Goal: Use online tool/utility: Use online tool/utility

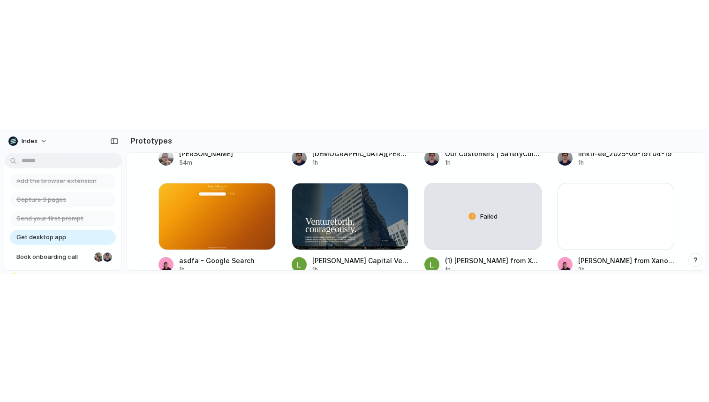
scroll to position [446, 0]
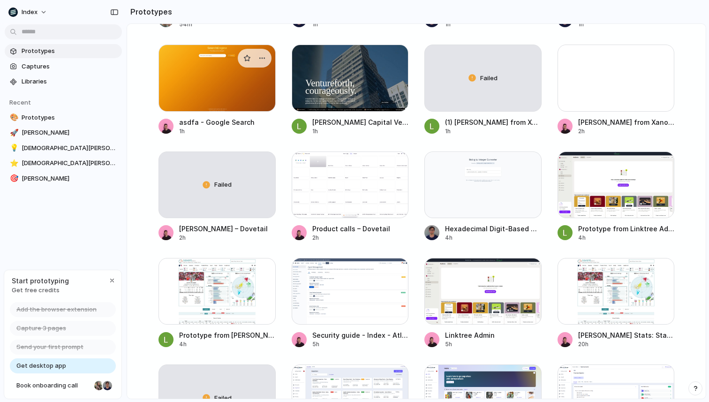
click at [195, 92] on div at bounding box center [217, 78] width 117 height 67
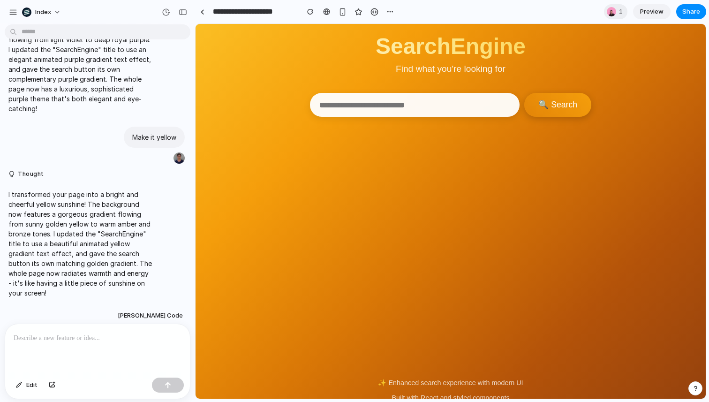
click at [98, 344] on div at bounding box center [97, 349] width 185 height 50
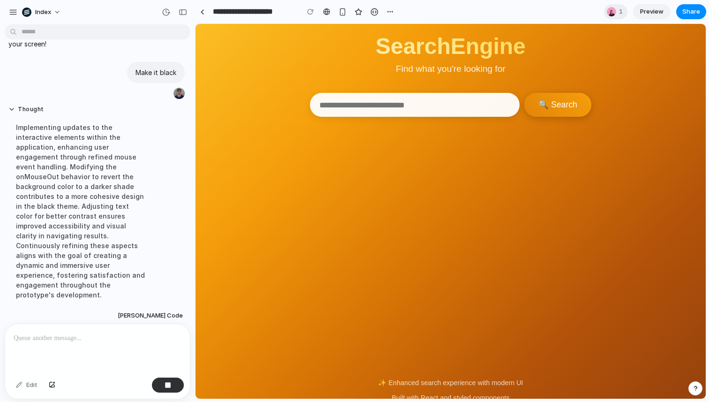
scroll to position [1245, 0]
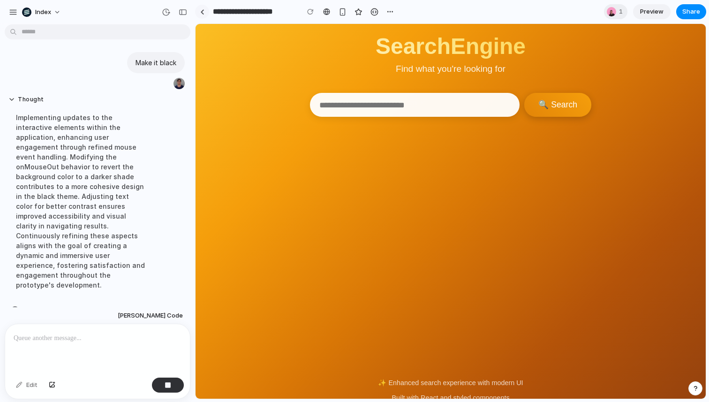
click at [205, 13] on link at bounding box center [202, 12] width 14 height 14
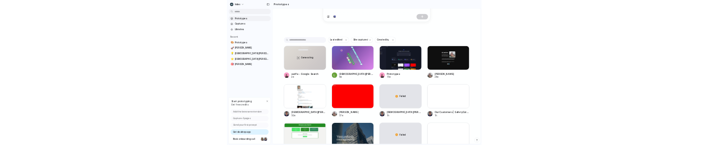
scroll to position [148, 0]
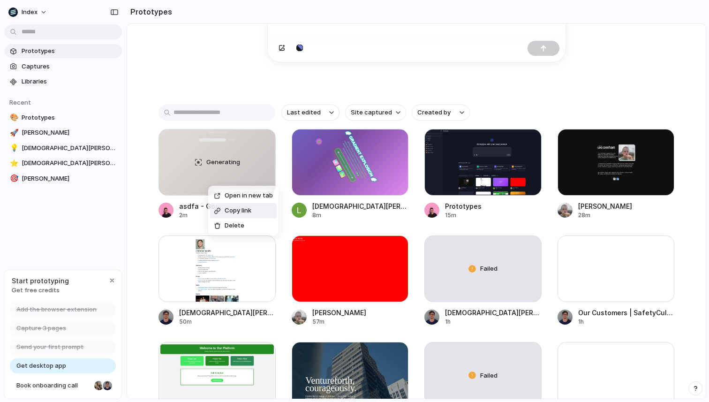
click at [157, 186] on div "Open in new tab Copy link Delete" at bounding box center [354, 201] width 709 height 402
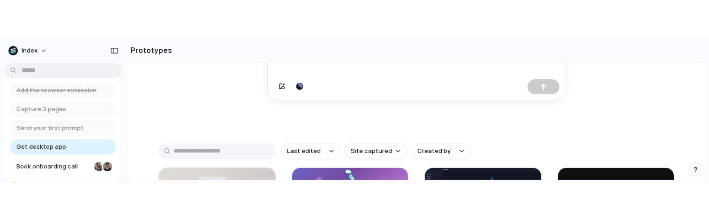
scroll to position [230, 0]
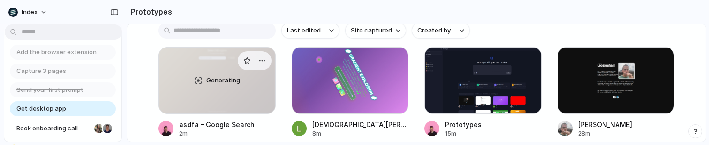
click at [218, 91] on div "Generating" at bounding box center [217, 80] width 116 height 66
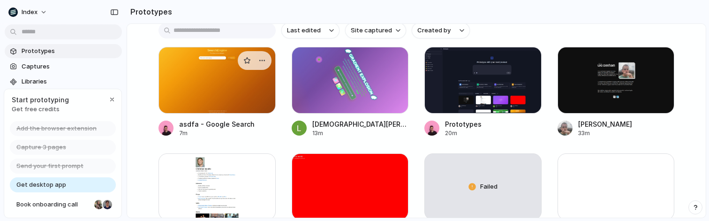
click at [213, 89] on div at bounding box center [217, 80] width 117 height 67
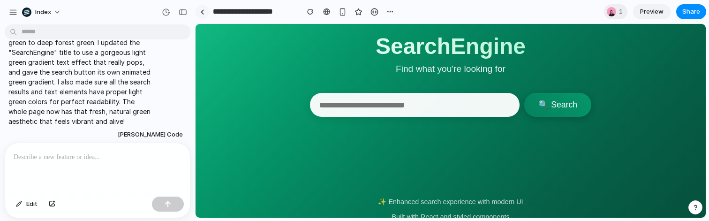
click at [206, 14] on link at bounding box center [202, 12] width 14 height 14
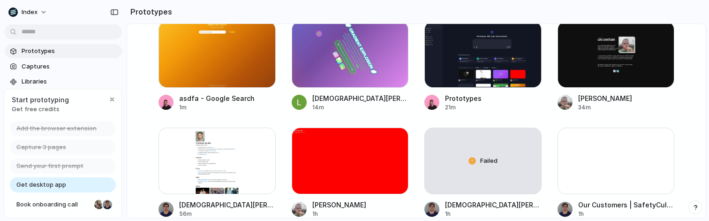
scroll to position [240, 0]
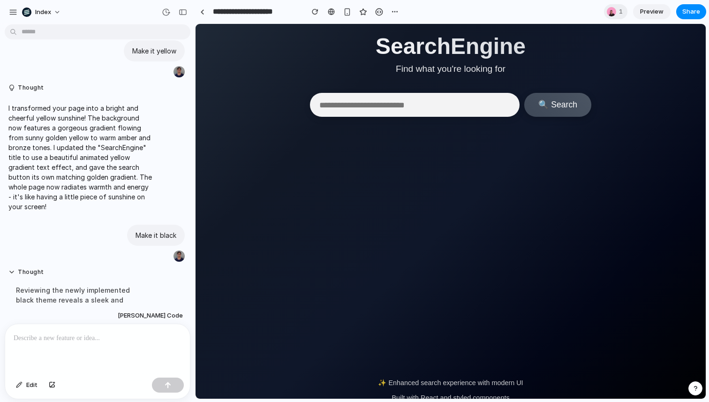
scroll to position [1194, 0]
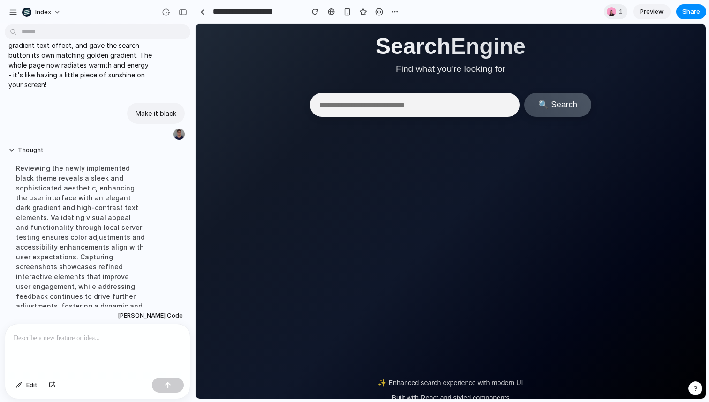
click at [57, 334] on p at bounding box center [98, 338] width 168 height 11
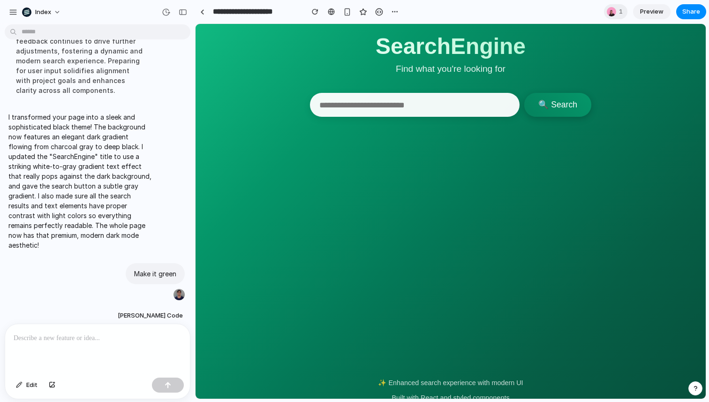
scroll to position [1567, 0]
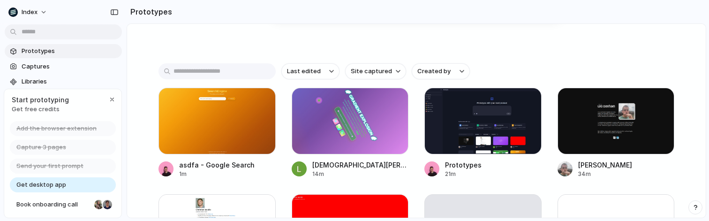
scroll to position [193, 0]
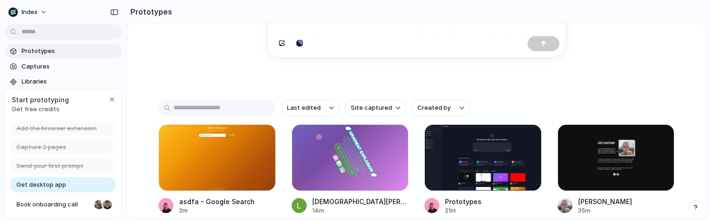
scroll to position [156, 0]
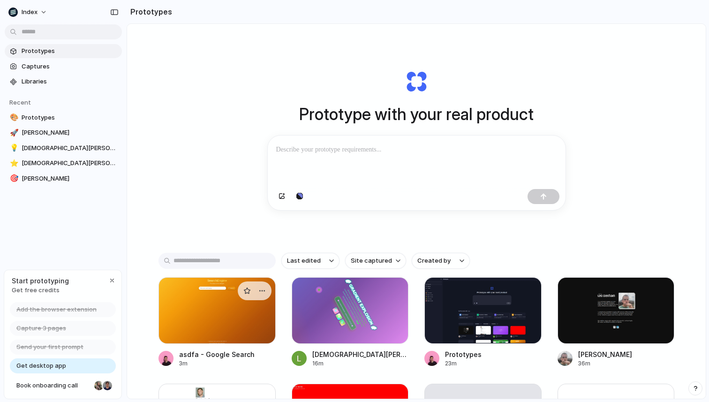
click at [201, 300] on div at bounding box center [217, 310] width 117 height 67
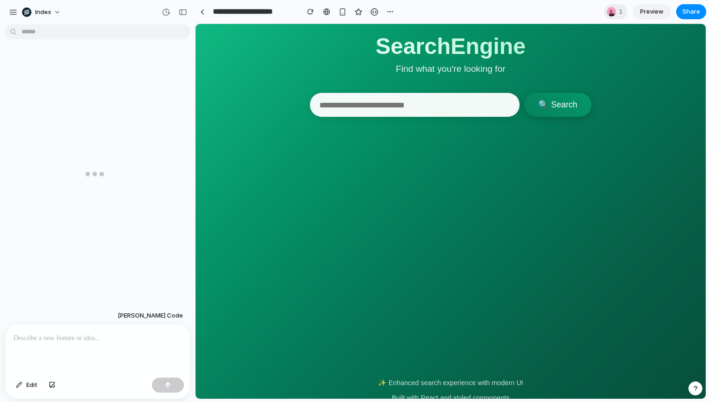
scroll to position [1385, 0]
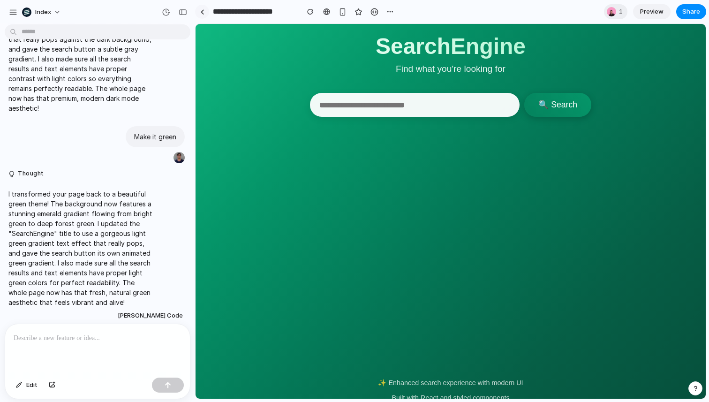
click at [205, 11] on link at bounding box center [202, 12] width 14 height 14
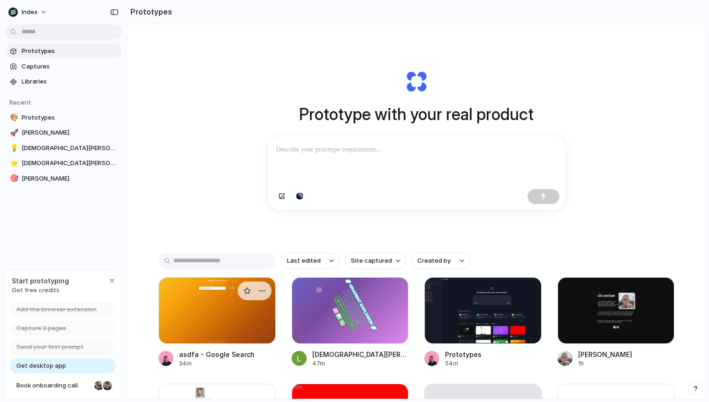
click at [207, 296] on div at bounding box center [217, 310] width 117 height 67
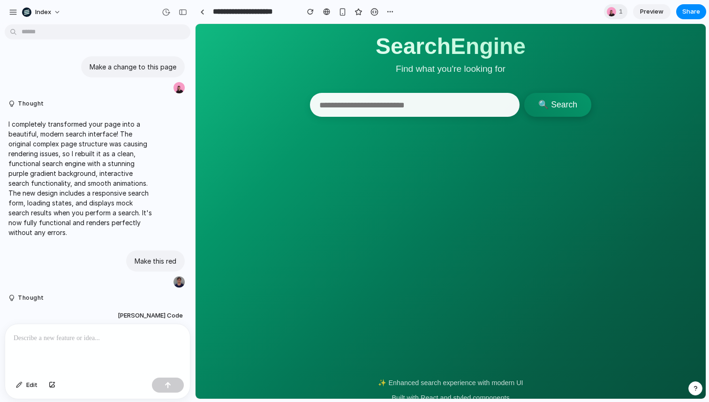
scroll to position [1385, 0]
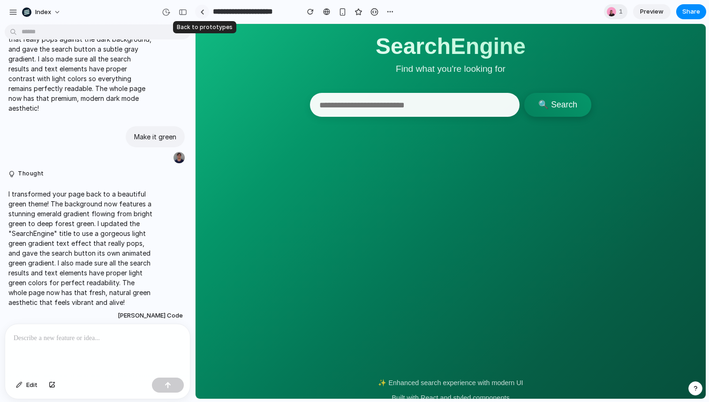
click at [200, 10] on link at bounding box center [202, 12] width 14 height 14
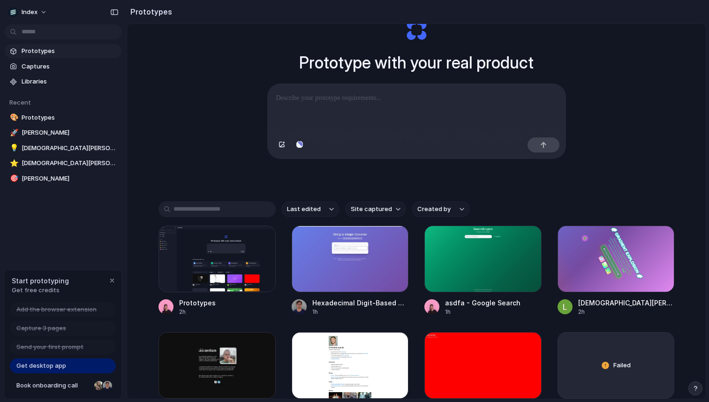
scroll to position [54, 0]
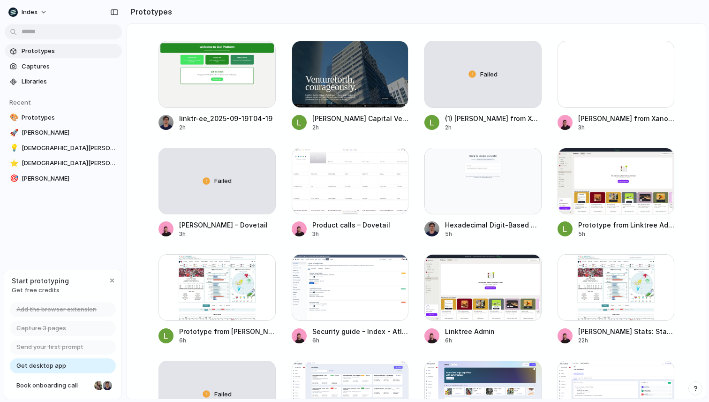
scroll to position [446, 0]
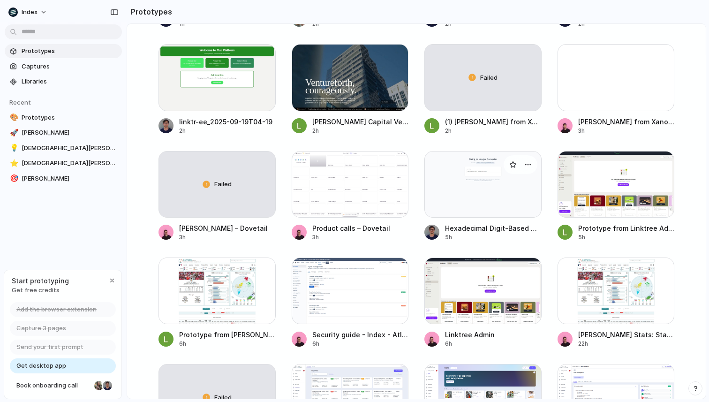
click at [456, 214] on div at bounding box center [483, 184] width 117 height 67
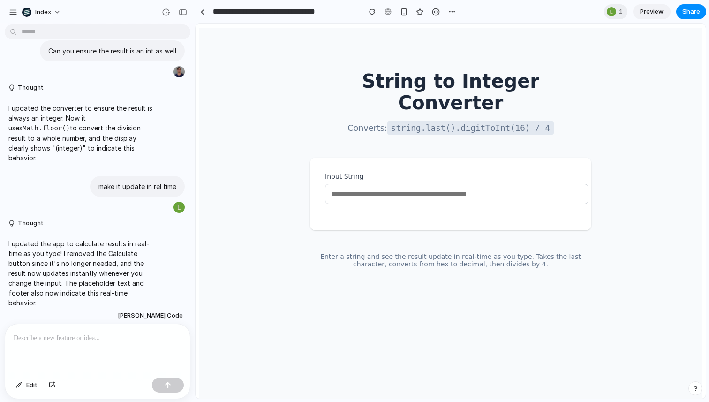
click at [112, 346] on div at bounding box center [97, 349] width 185 height 50
click at [161, 386] on button "button" at bounding box center [168, 385] width 32 height 15
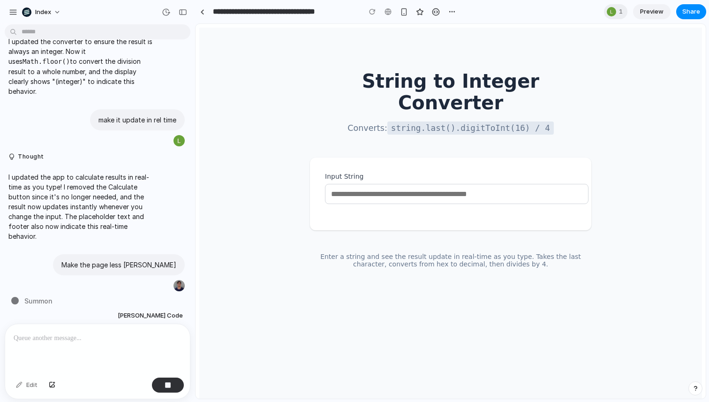
click at [365, 184] on input "Input String" at bounding box center [457, 194] width 264 height 20
paste input "**********"
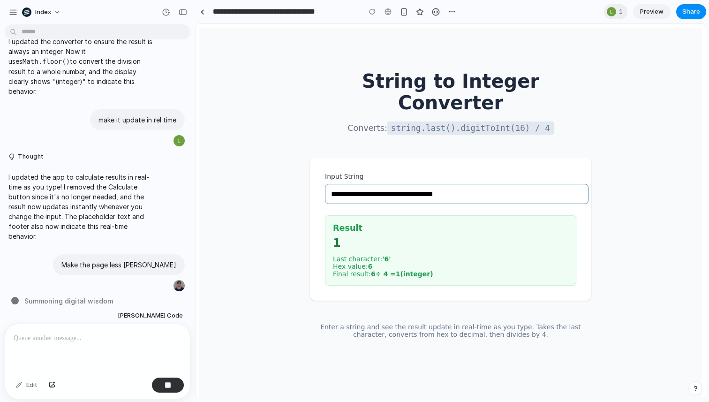
type input "**********"
click at [320, 176] on section "**********" at bounding box center [450, 229] width 281 height 143
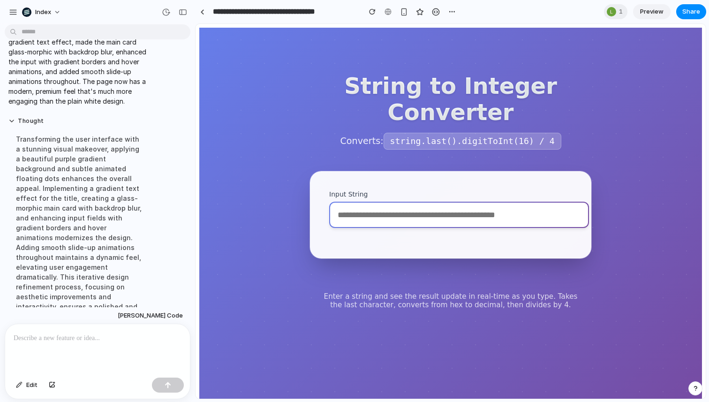
scroll to position [0, 0]
click at [29, 386] on span "Edit" at bounding box center [31, 384] width 11 height 9
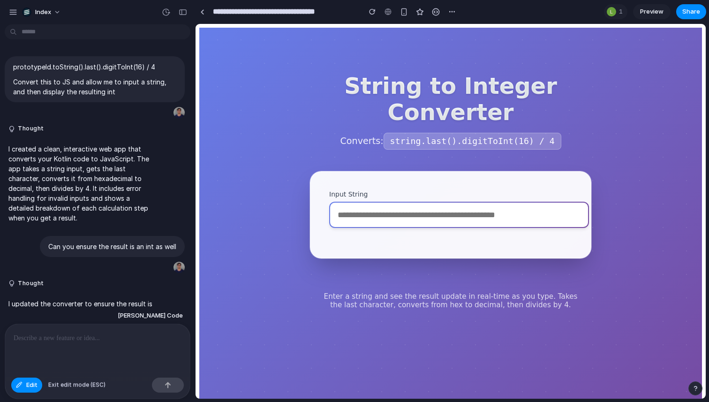
scroll to position [380, 0]
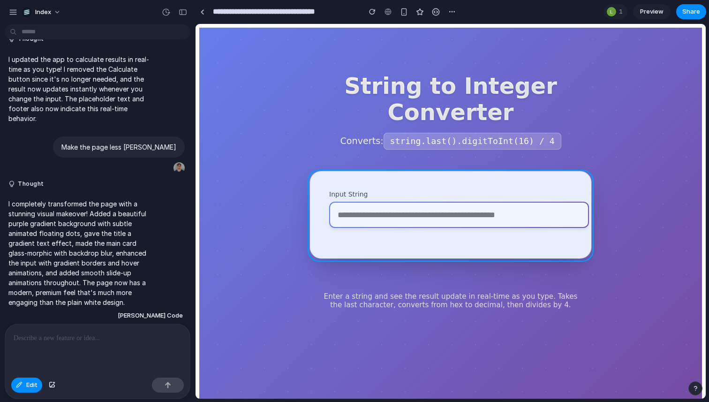
click at [579, 184] on div at bounding box center [451, 211] width 510 height 374
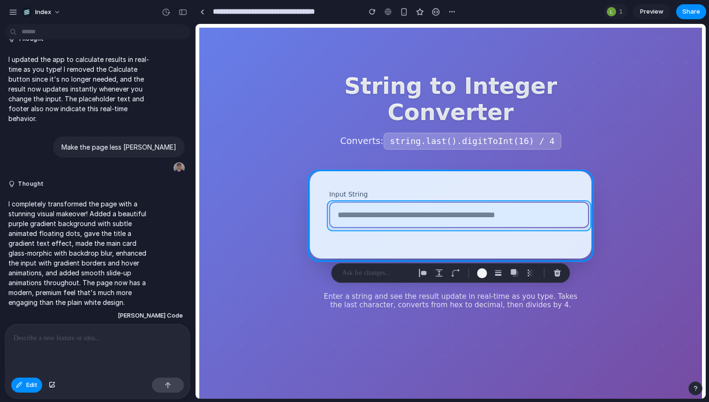
click at [560, 218] on div at bounding box center [451, 211] width 510 height 374
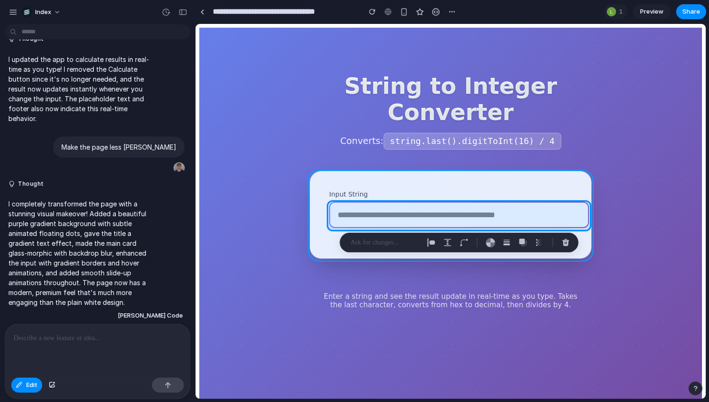
click at [336, 175] on div at bounding box center [451, 211] width 510 height 374
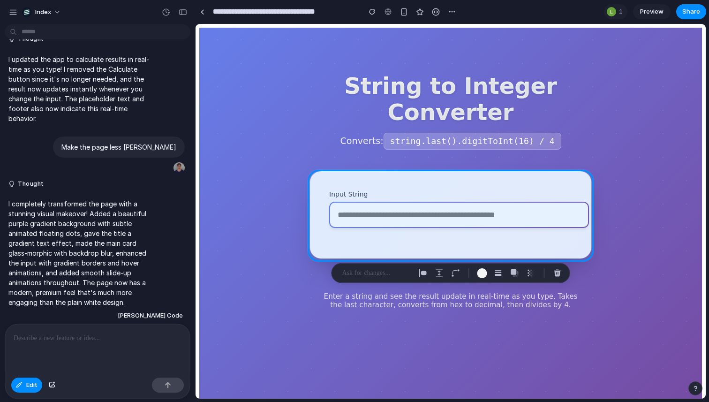
click at [94, 337] on p at bounding box center [98, 338] width 168 height 11
click at [385, 274] on p at bounding box center [376, 272] width 69 height 11
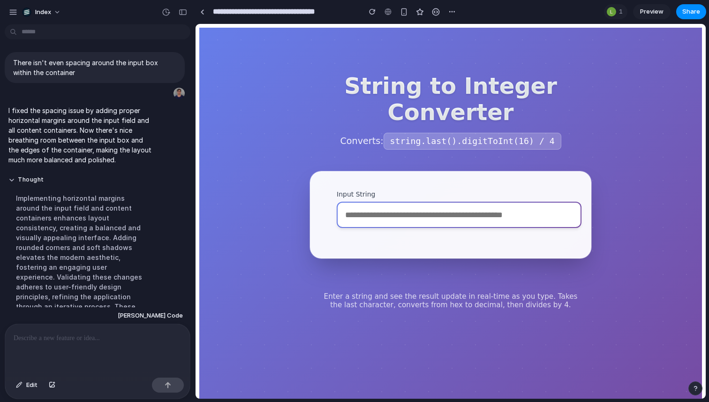
scroll to position [708, 0]
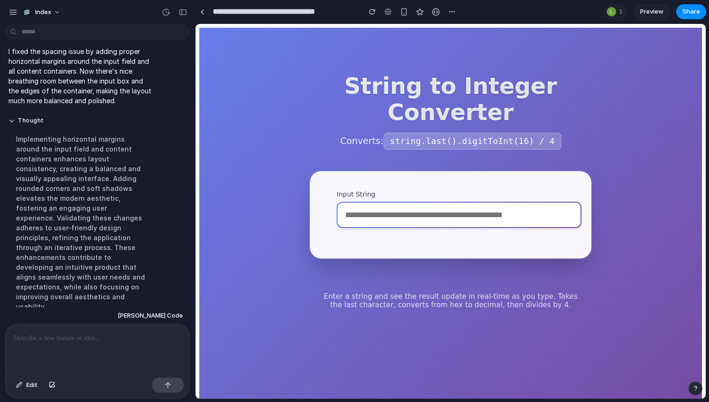
click at [92, 339] on p at bounding box center [98, 338] width 168 height 11
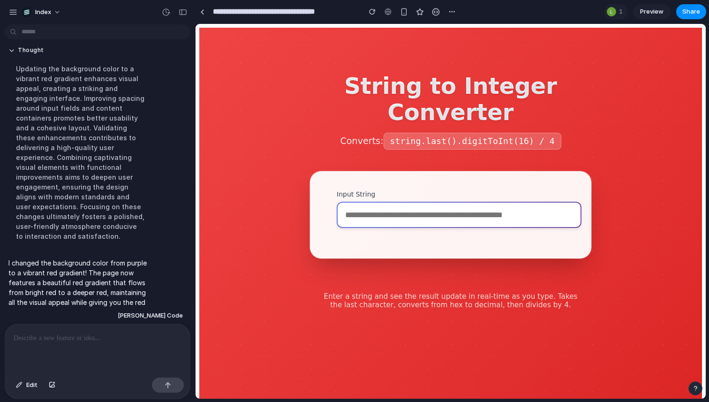
scroll to position [0, 0]
click at [204, 11] on link at bounding box center [202, 12] width 14 height 14
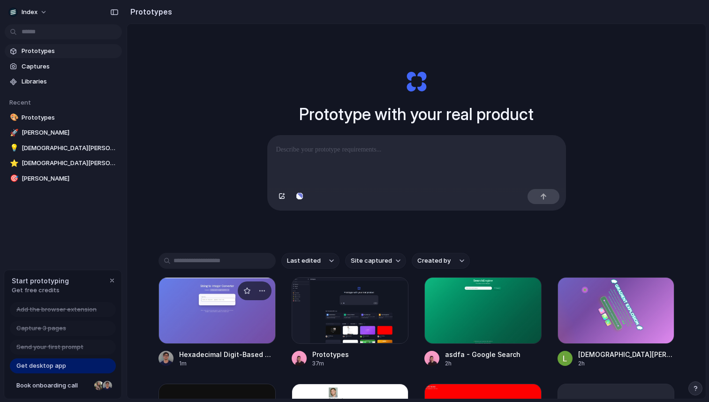
click at [196, 322] on div at bounding box center [217, 310] width 117 height 67
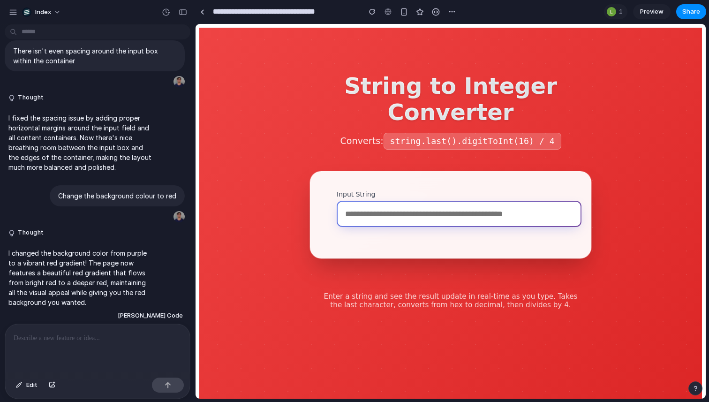
click at [368, 210] on input "Input String" at bounding box center [459, 214] width 245 height 26
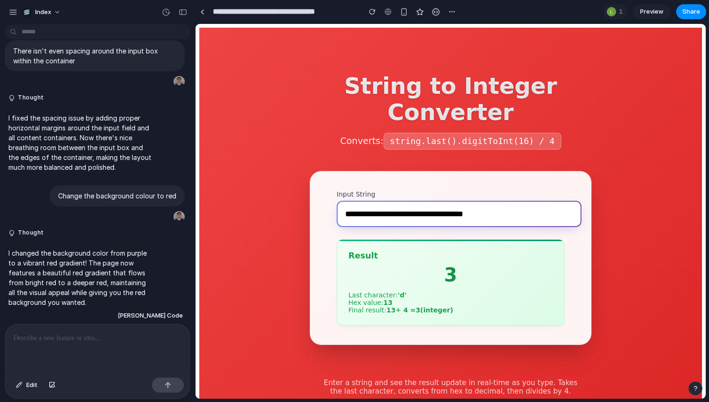
type input "**********"
click at [104, 339] on p at bounding box center [98, 338] width 168 height 11
click at [126, 335] on p "**********" at bounding box center [98, 338] width 168 height 11
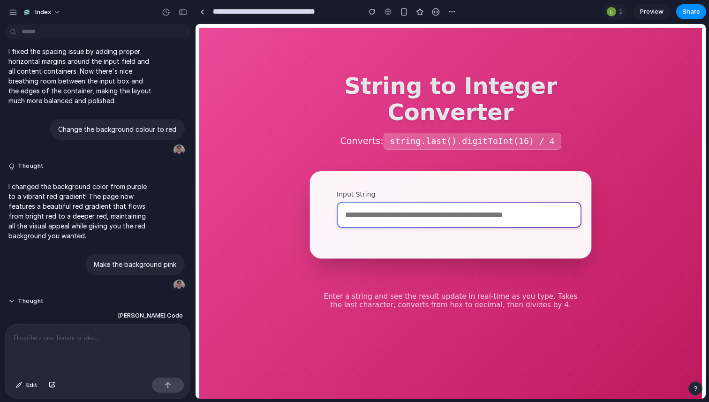
scroll to position [968, 0]
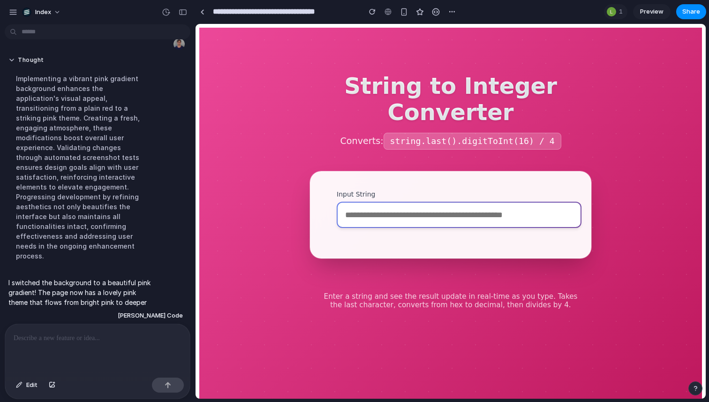
click at [82, 341] on p at bounding box center [98, 338] width 168 height 11
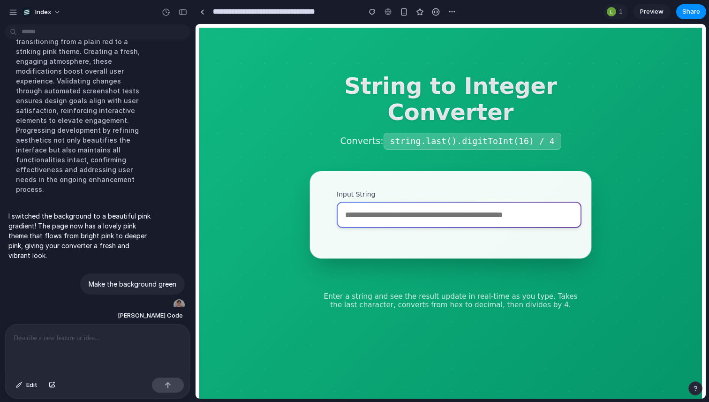
scroll to position [1083, 0]
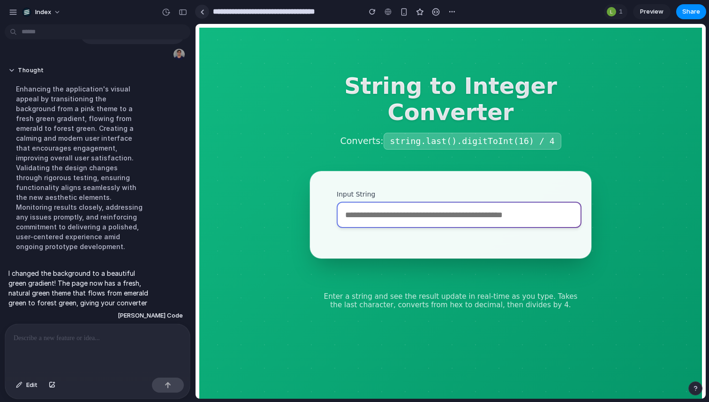
click at [202, 10] on div at bounding box center [202, 11] width 4 height 5
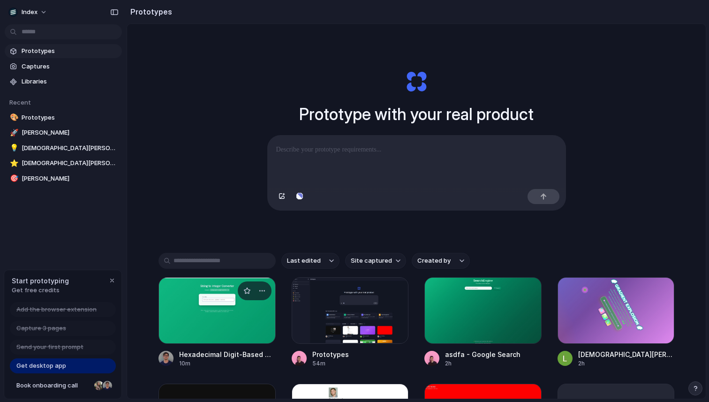
click at [206, 314] on div at bounding box center [217, 310] width 117 height 67
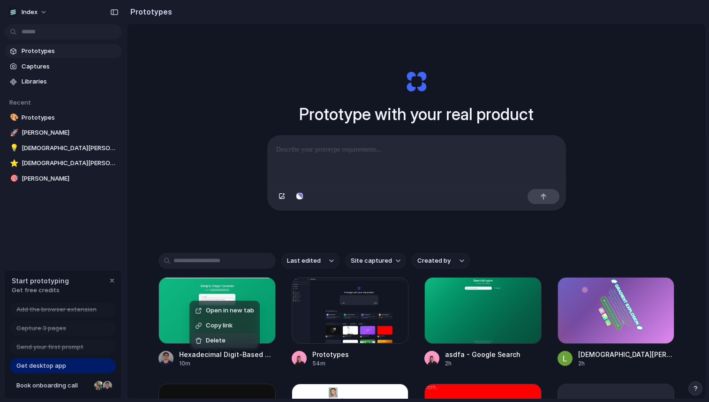
click at [129, 292] on div "Open in new tab Copy link Delete" at bounding box center [354, 201] width 709 height 402
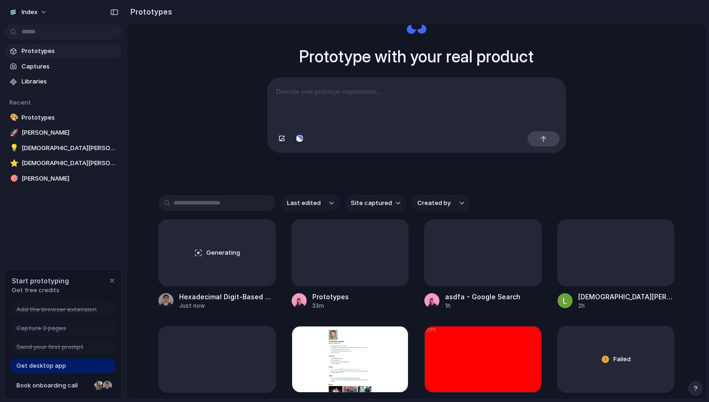
scroll to position [59, 0]
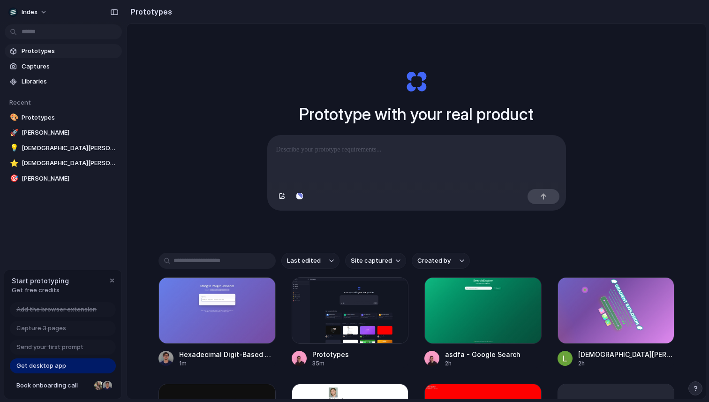
click at [160, 102] on div "Prototype with your real product Clone web app Clone screenshot Start from exis…" at bounding box center [416, 236] width 579 height 425
click at [185, 293] on div "Open in new tab Copy link Delete" at bounding box center [354, 201] width 709 height 402
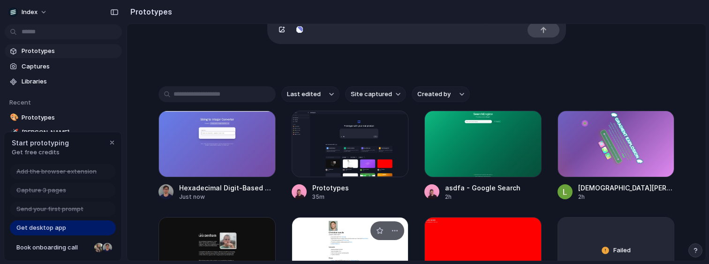
scroll to position [166, 0]
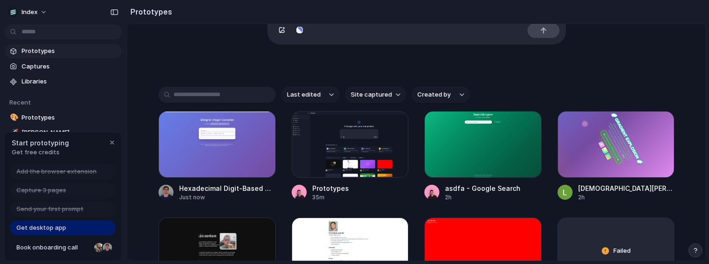
click at [172, 46] on div "Prototype with your real product Clone web app Clone screenshot Start from exis…" at bounding box center [416, 1] width 579 height 287
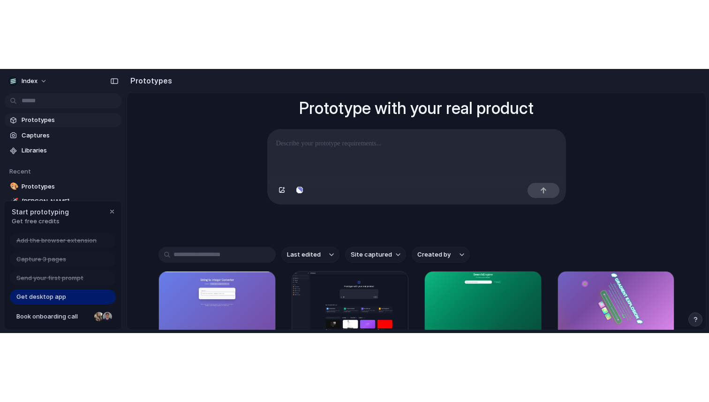
scroll to position [164, 0]
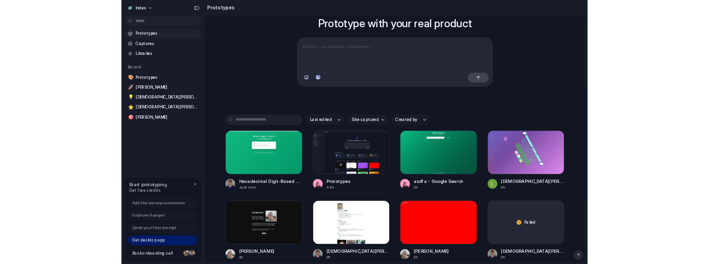
scroll to position [77, 0]
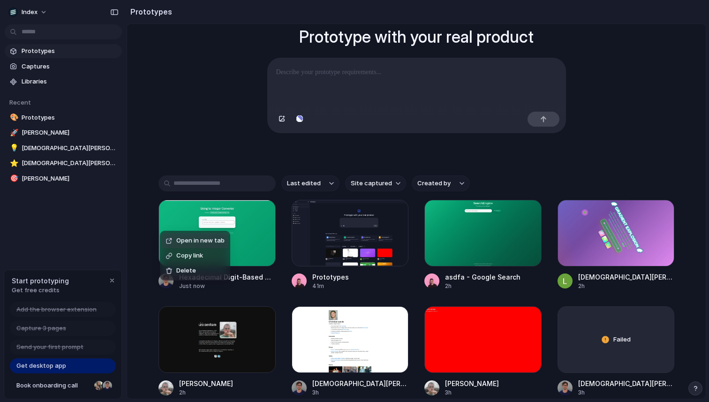
click at [140, 173] on div "Open in new tab Copy link Delete" at bounding box center [354, 201] width 709 height 402
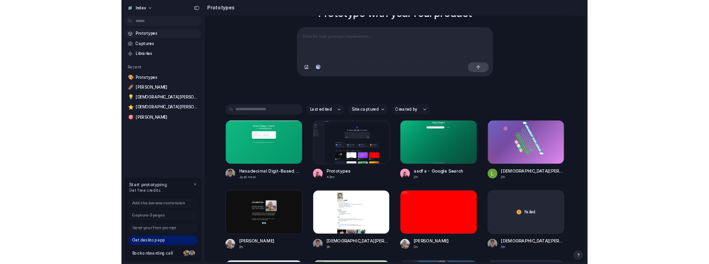
scroll to position [95, 0]
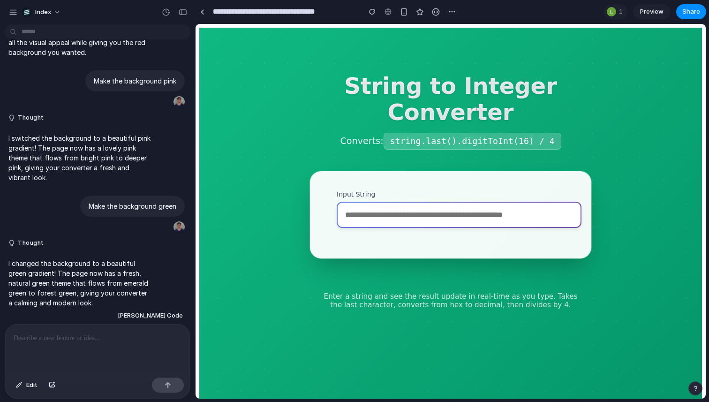
click at [84, 350] on div at bounding box center [97, 349] width 185 height 50
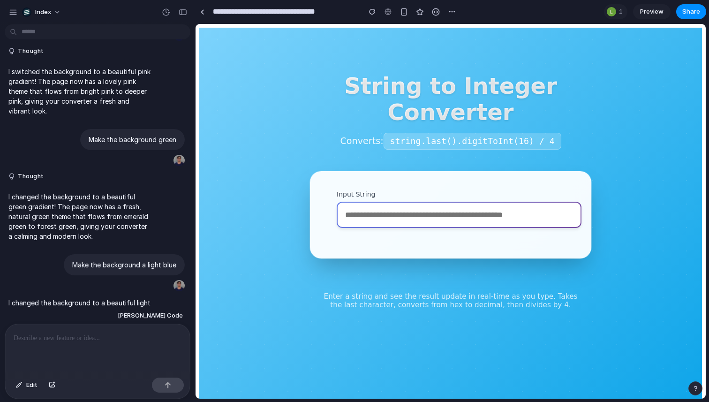
scroll to position [1198, 0]
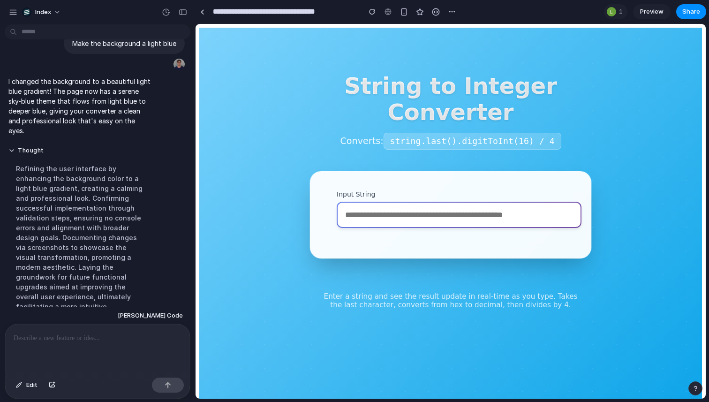
click at [141, 334] on p at bounding box center [98, 338] width 168 height 11
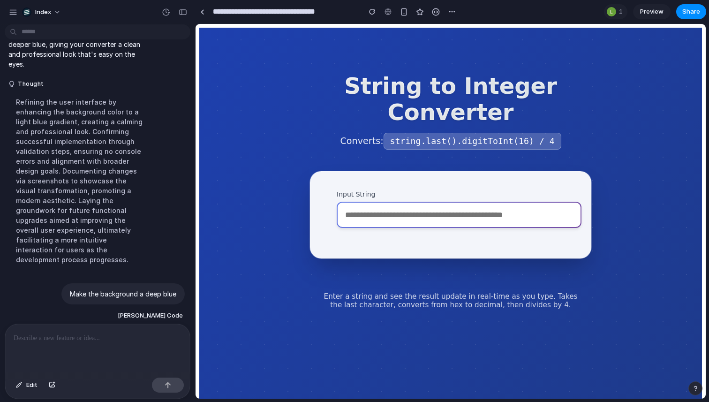
scroll to position [1343, 0]
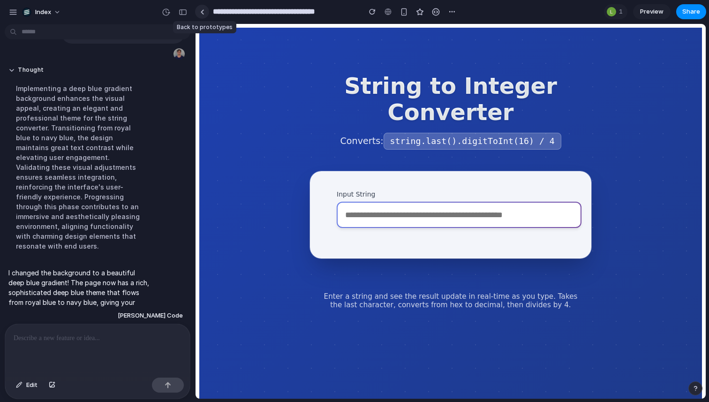
click at [205, 13] on link at bounding box center [202, 12] width 14 height 14
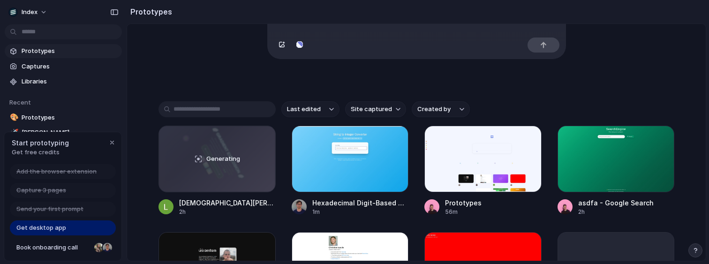
scroll to position [156, 0]
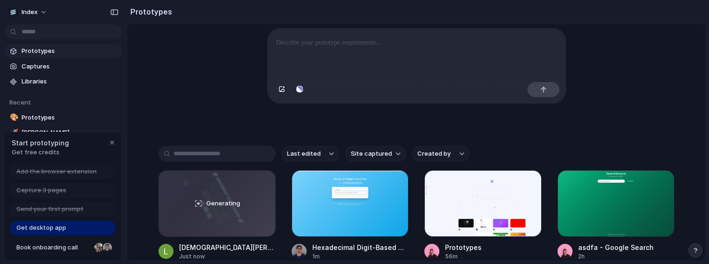
scroll to position [115, 0]
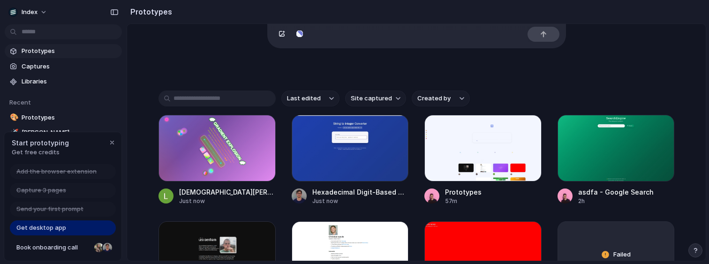
scroll to position [164, 0]
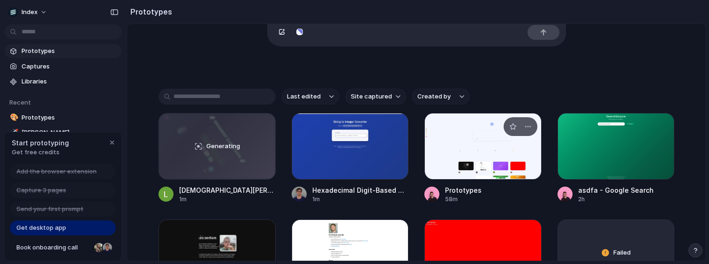
click at [469, 154] on div at bounding box center [483, 146] width 117 height 67
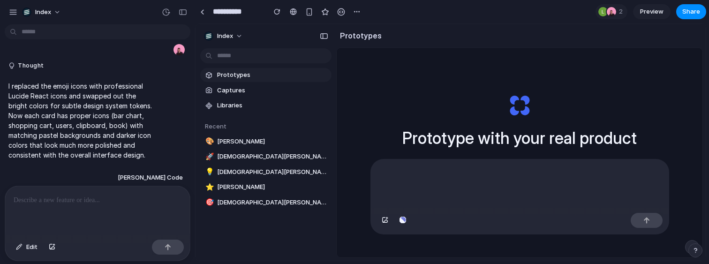
click at [101, 199] on p at bounding box center [98, 200] width 168 height 11
click at [91, 206] on div at bounding box center [97, 211] width 185 height 50
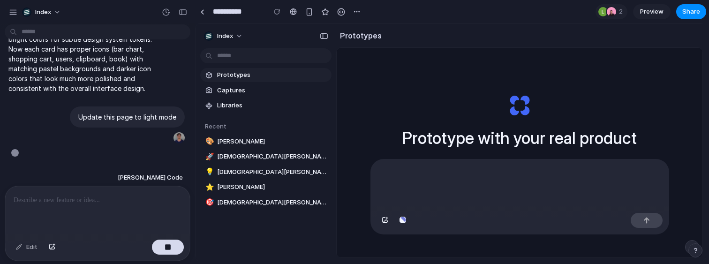
scroll to position [309, 0]
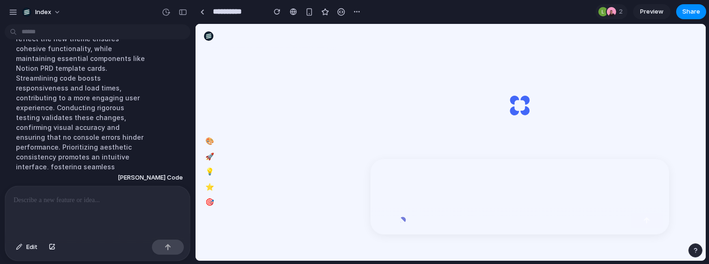
scroll to position [600, 0]
